Goal: Transaction & Acquisition: Book appointment/travel/reservation

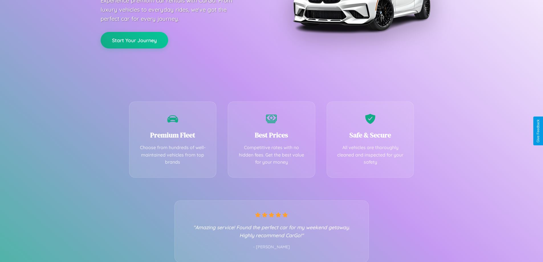
scroll to position [112, 0]
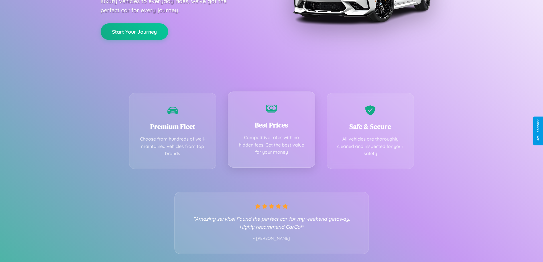
click at [271, 131] on div "Best Prices Competitive rates with no hidden fees. Get the best value for your …" at bounding box center [271, 129] width 87 height 76
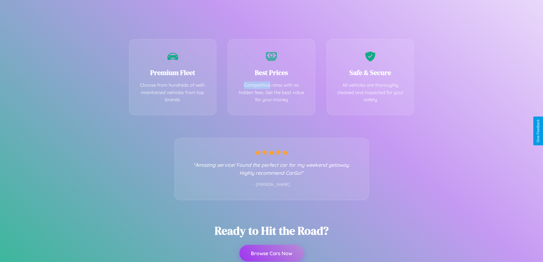
click at [271, 253] on button "Browse Cars Now" at bounding box center [271, 253] width 64 height 17
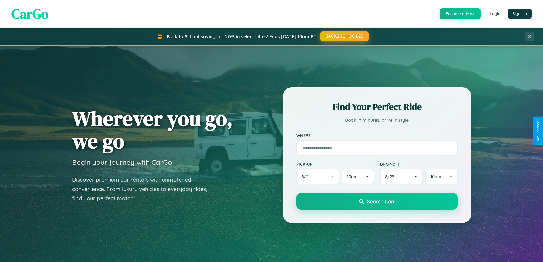
click at [344, 36] on button "BACK2SCHOOL20" at bounding box center [344, 36] width 48 height 10
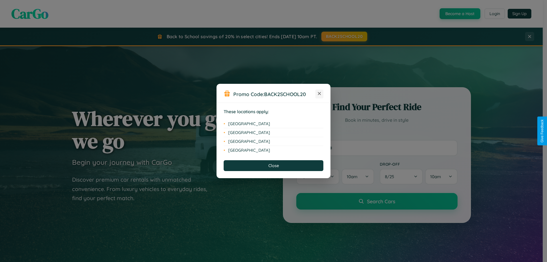
click at [319, 94] on icon at bounding box center [319, 93] width 3 height 3
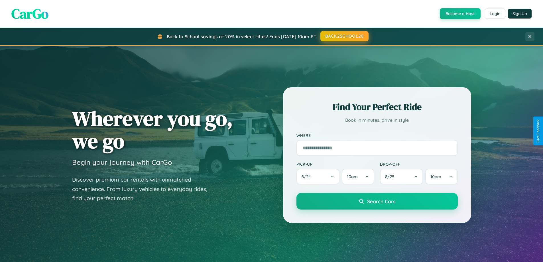
click at [344, 36] on button "BACK2SCHOOL20" at bounding box center [344, 36] width 48 height 10
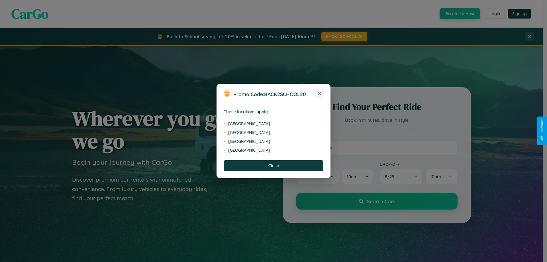
click at [319, 94] on icon at bounding box center [319, 93] width 3 height 3
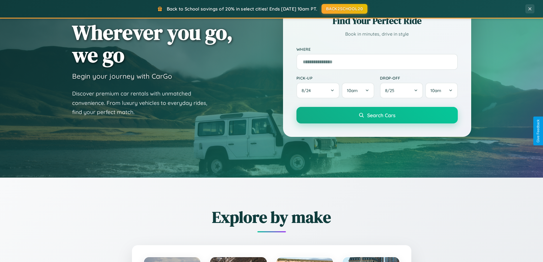
scroll to position [915, 0]
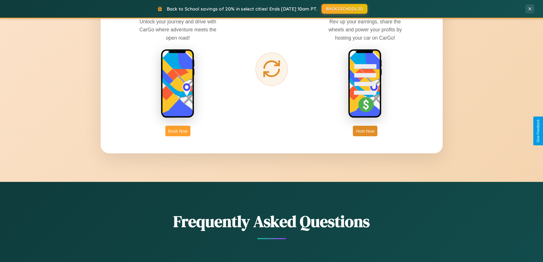
click at [178, 131] on button "Book Now" at bounding box center [177, 131] width 25 height 11
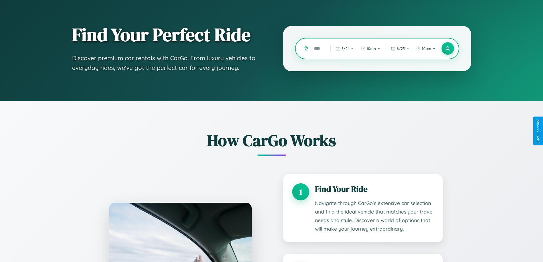
scroll to position [14, 0]
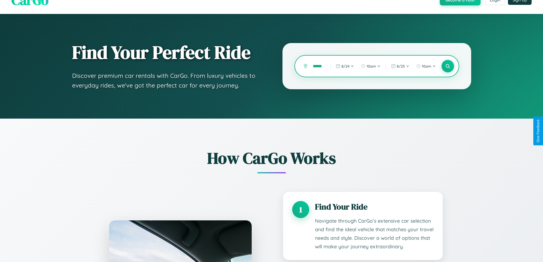
type input "*******"
